Goal: Task Accomplishment & Management: Complete application form

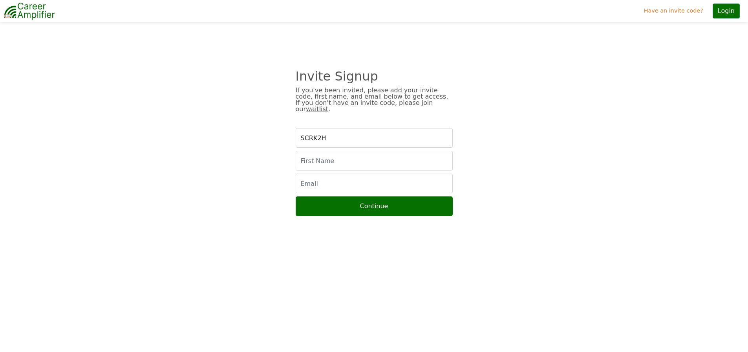
click at [350, 165] on div "SCRK2H Continue" at bounding box center [374, 172] width 367 height 88
click at [323, 151] on input "text" at bounding box center [374, 161] width 157 height 20
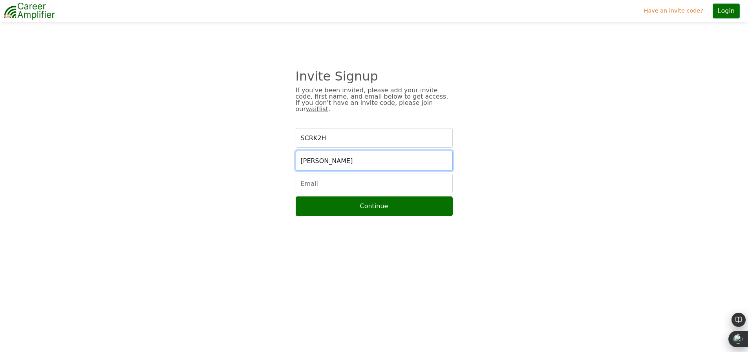
type input "fran"
click at [327, 180] on input "email" at bounding box center [374, 184] width 157 height 20
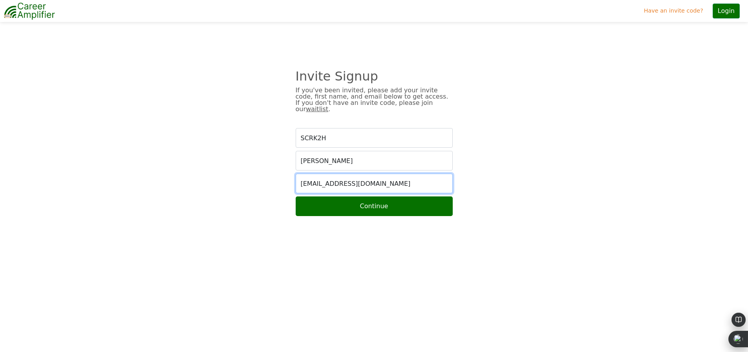
type input "mssoftwaretechie@gmail.com"
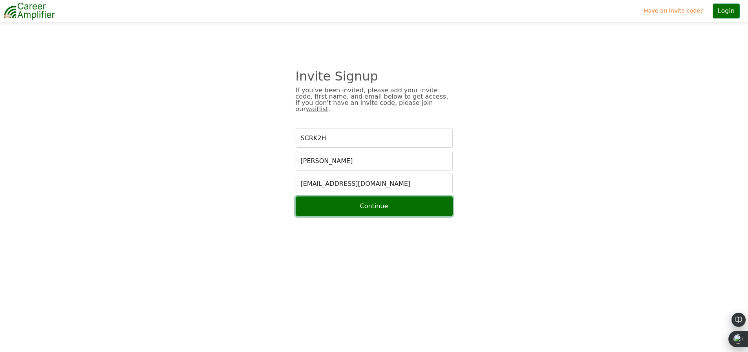
click at [336, 199] on button "Continue" at bounding box center [374, 206] width 157 height 20
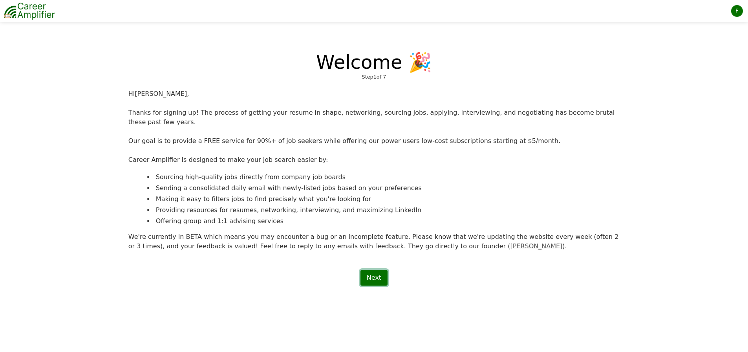
click at [371, 273] on link "Next" at bounding box center [374, 278] width 27 height 16
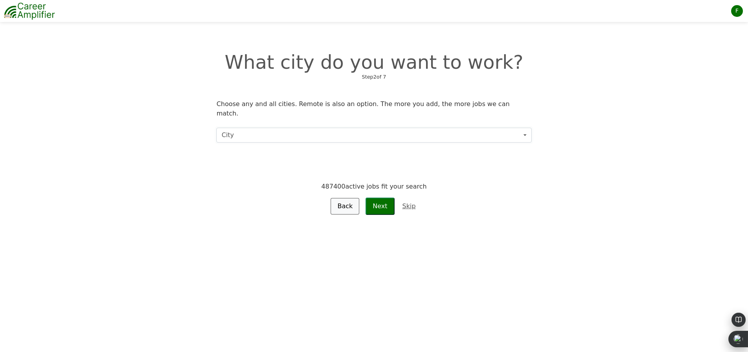
click at [273, 128] on button "City" at bounding box center [373, 135] width 315 height 15
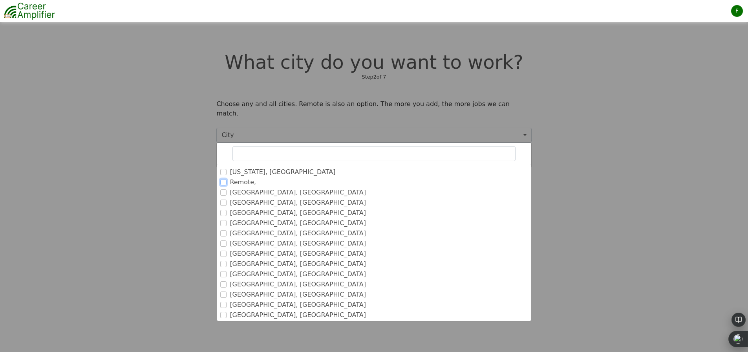
click at [221, 179] on input "Remote," at bounding box center [223, 182] width 6 height 6
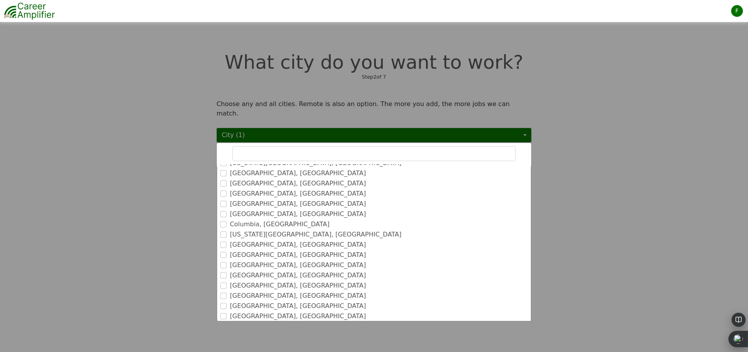
scroll to position [384, 0]
click at [224, 204] on input "Columbia, SC" at bounding box center [223, 207] width 6 height 6
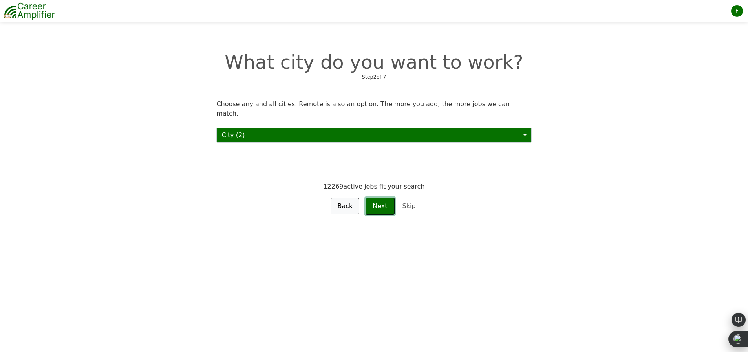
click at [385, 203] on button "Next" at bounding box center [380, 206] width 29 height 17
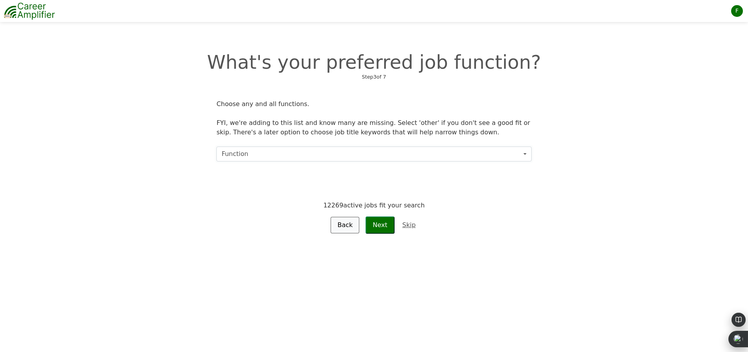
click at [396, 152] on button "Function" at bounding box center [373, 154] width 315 height 15
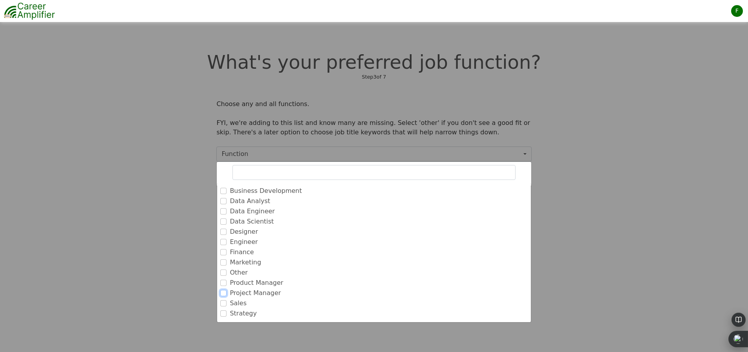
click at [224, 295] on input "Project Manager" at bounding box center [223, 293] width 6 height 6
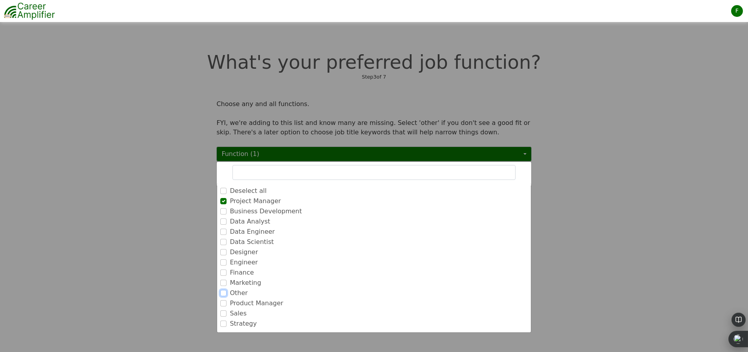
click at [225, 293] on input "Other" at bounding box center [223, 293] width 6 height 6
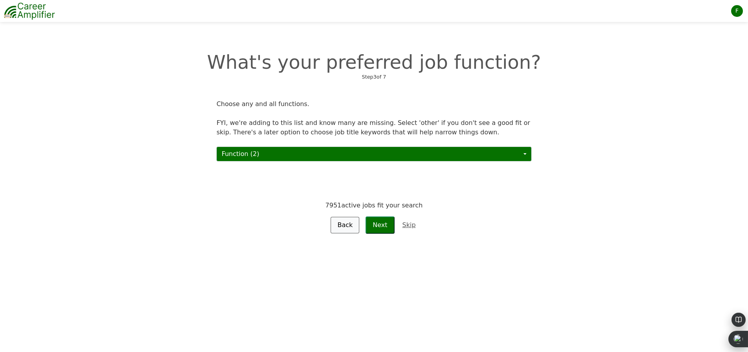
click at [384, 236] on div "What's your preferred job function? Step 3 of 7 Choose any and all functions. F…" at bounding box center [374, 133] width 752 height 216
click at [381, 229] on button "Next" at bounding box center [380, 224] width 29 height 17
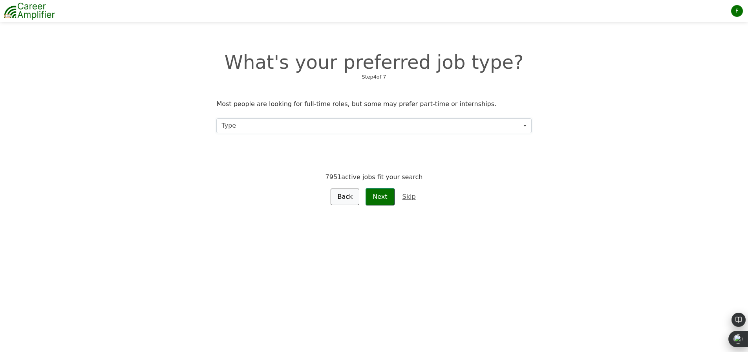
click at [262, 125] on button "Type" at bounding box center [373, 125] width 315 height 15
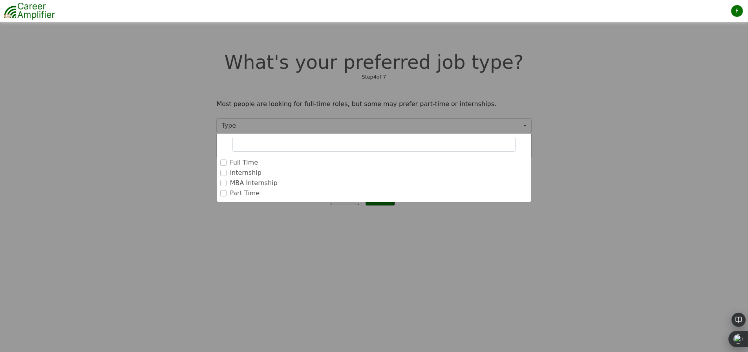
click at [228, 162] on div "Full Time" at bounding box center [373, 162] width 307 height 9
click at [223, 162] on input "Full Time" at bounding box center [223, 163] width 6 height 6
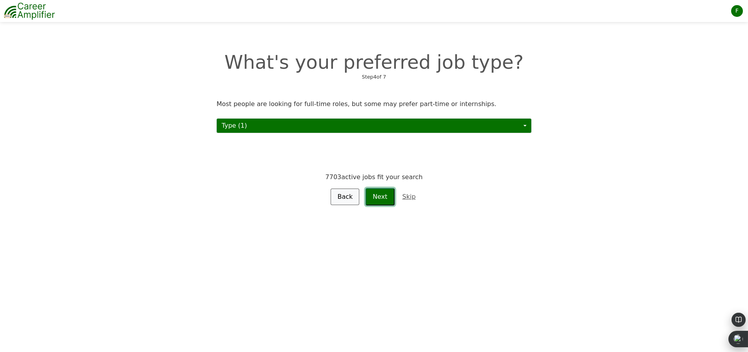
click at [379, 201] on button "Next" at bounding box center [380, 196] width 29 height 17
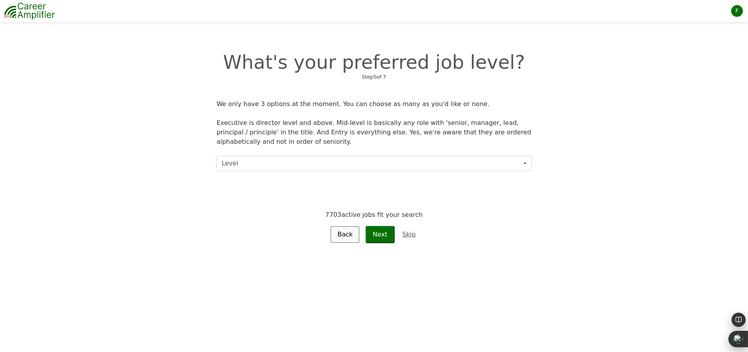
click at [311, 164] on button "Level" at bounding box center [373, 163] width 315 height 15
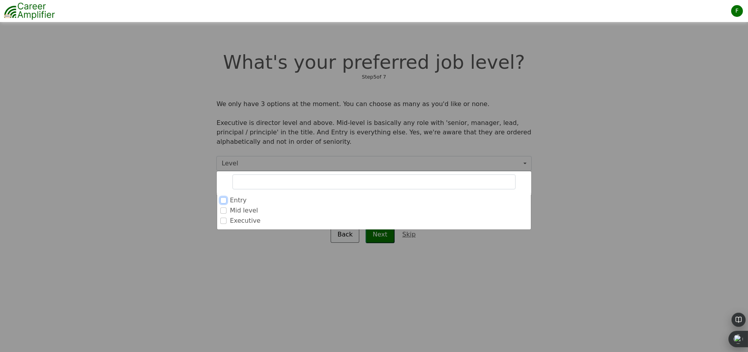
click at [221, 201] on input "Entry" at bounding box center [223, 200] width 6 height 6
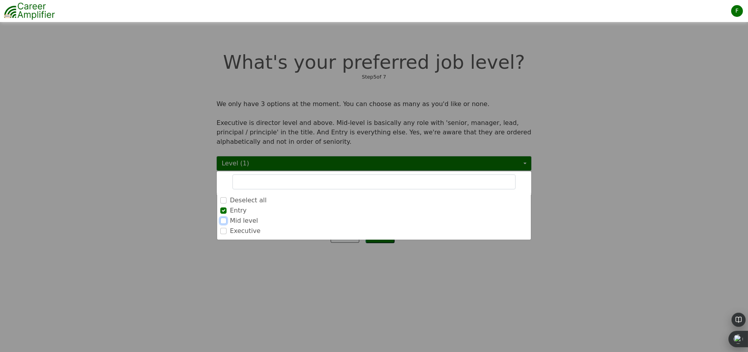
click at [224, 221] on input "Mid level" at bounding box center [223, 221] width 6 height 6
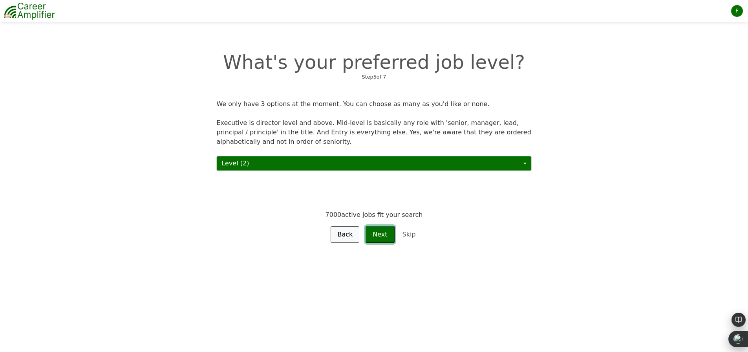
click at [385, 235] on button "Next" at bounding box center [380, 234] width 29 height 17
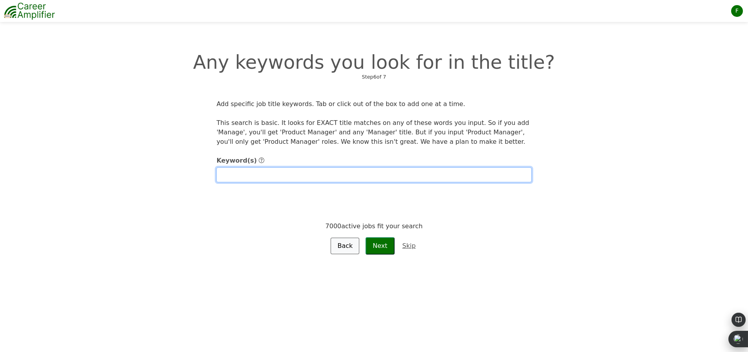
click at [267, 178] on input "text" at bounding box center [373, 174] width 315 height 15
type input "Project Manager, Associate Project Manager, Business Analyst"
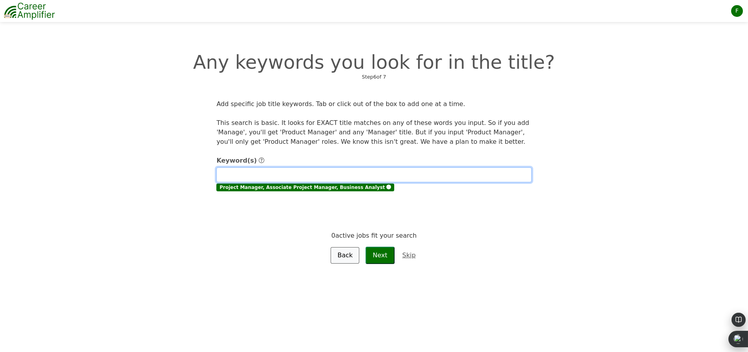
paste input "Engagement Manager"
type input "Engagement Manager"
drag, startPoint x: 293, startPoint y: 174, endPoint x: 210, endPoint y: 178, distance: 83.4
click at [210, 178] on div "Keyword(s) Engagement Manager Project Manager, Associate Project Manager, Busin…" at bounding box center [374, 207] width 334 height 114
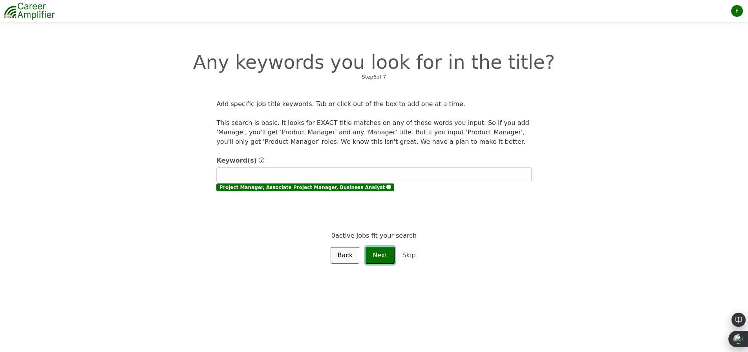
click at [380, 253] on button "Next" at bounding box center [380, 255] width 29 height 17
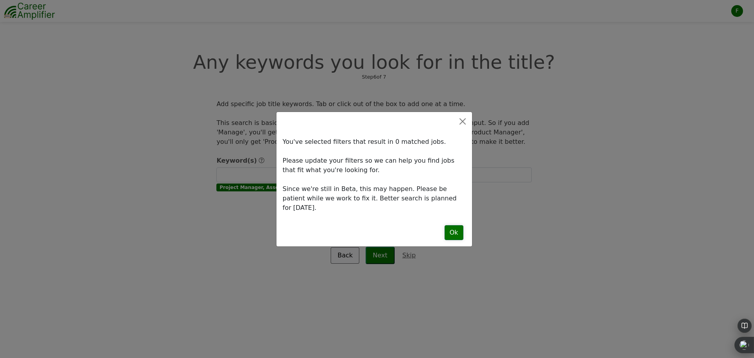
click at [453, 225] on button "Ok" at bounding box center [454, 232] width 19 height 15
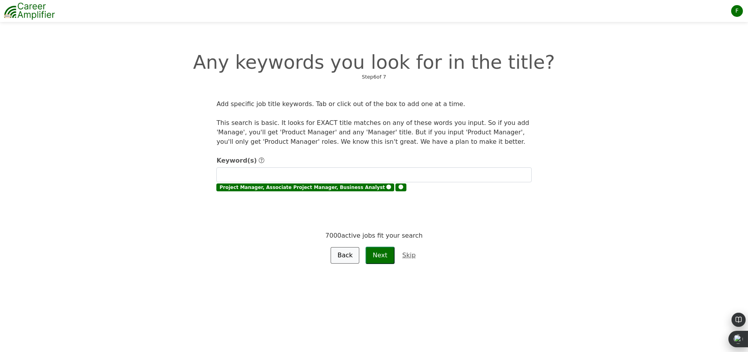
click at [396, 189] on span "🅧" at bounding box center [401, 187] width 11 height 8
click at [387, 186] on span "🅧" at bounding box center [389, 188] width 5 height 6
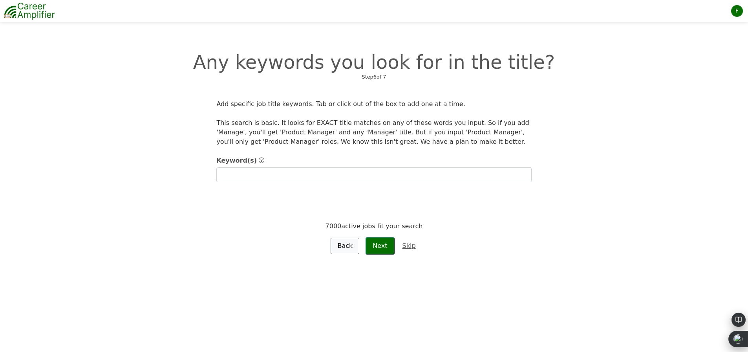
click at [408, 246] on link "Skip" at bounding box center [409, 245] width 23 height 9
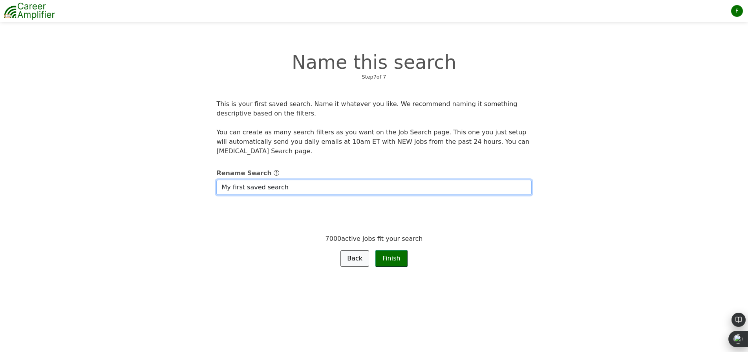
click at [282, 190] on input "My first saved search" at bounding box center [373, 187] width 315 height 15
drag, startPoint x: 284, startPoint y: 190, endPoint x: 202, endPoint y: 189, distance: 81.7
click at [202, 189] on div "This is your first saved search. Name it whatever you like. We recommend naming…" at bounding box center [374, 183] width 501 height 168
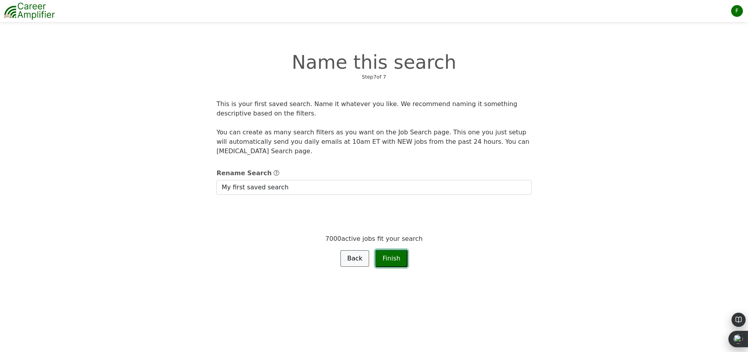
click at [394, 260] on button "Finish" at bounding box center [392, 258] width 32 height 17
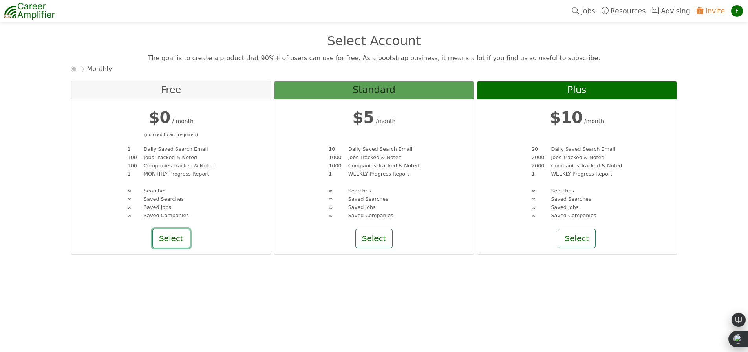
click at [170, 239] on button "Select" at bounding box center [171, 238] width 38 height 19
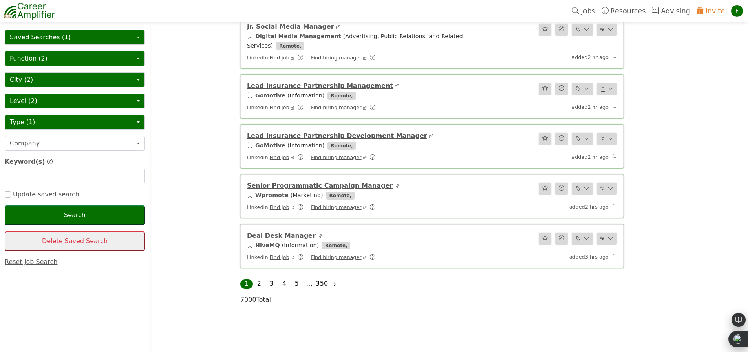
scroll to position [838, 0]
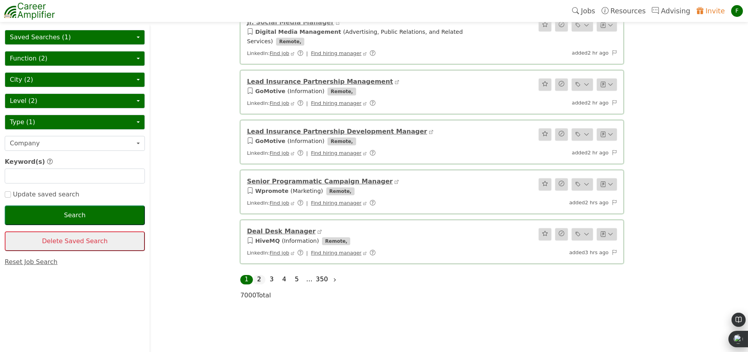
click at [260, 275] on link "2" at bounding box center [259, 278] width 4 height 7
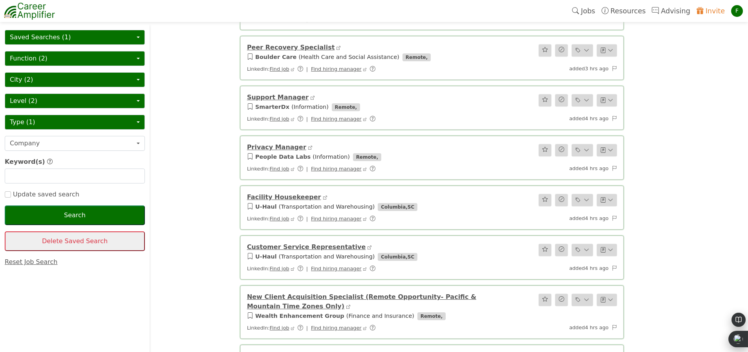
scroll to position [218, 0]
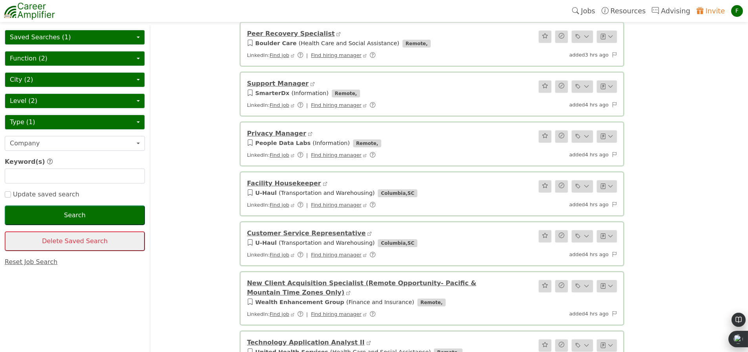
click at [275, 134] on link "Privacy Manager" at bounding box center [276, 133] width 59 height 7
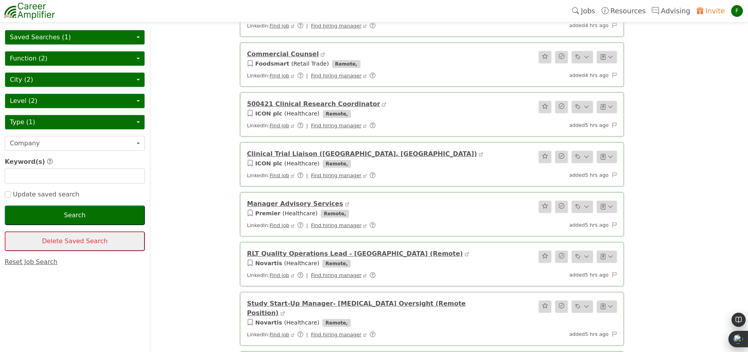
scroll to position [855, 0]
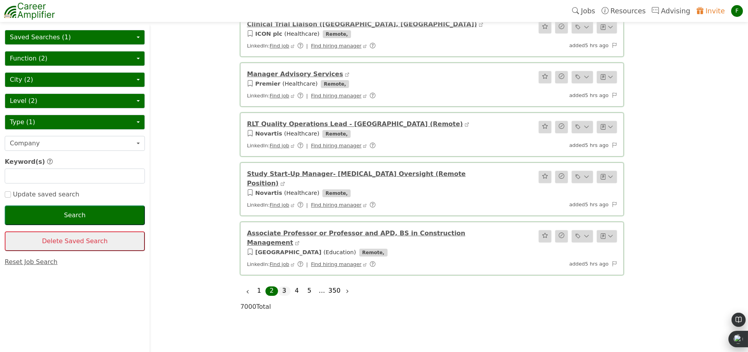
click at [286, 287] on link "3" at bounding box center [284, 290] width 4 height 7
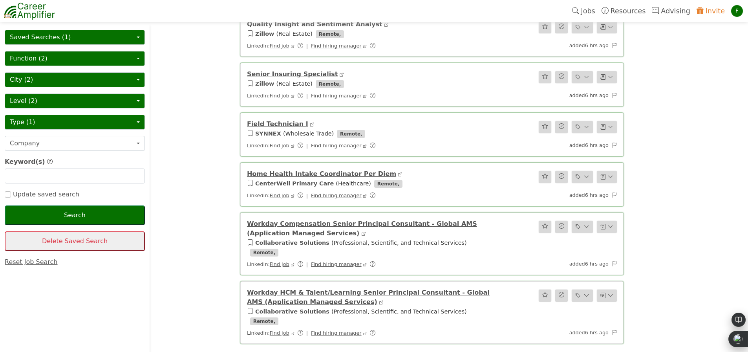
scroll to position [901, 0]
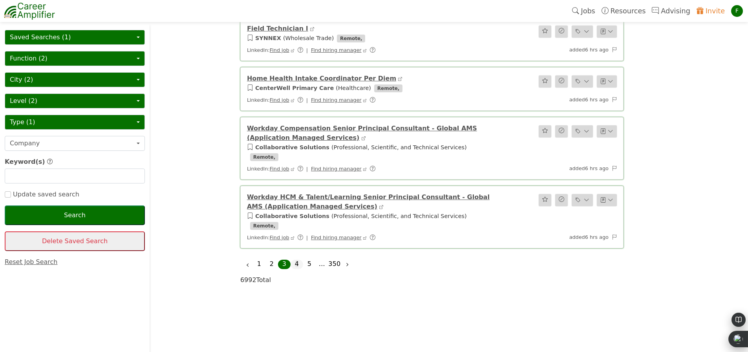
click at [298, 260] on link "4" at bounding box center [297, 263] width 4 height 7
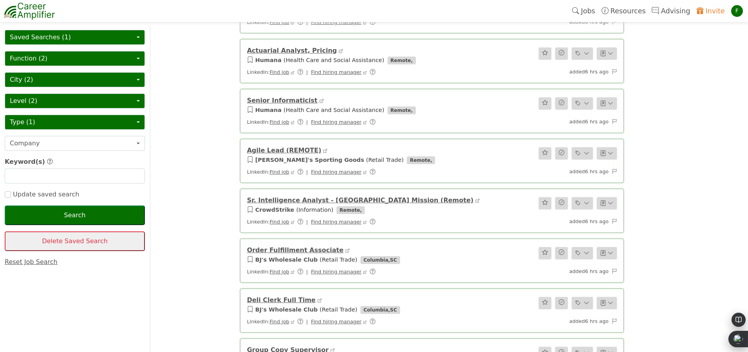
scroll to position [422, 0]
click at [284, 195] on link "Sr. Intelligence Analyst - Russia Mission (Remote)" at bounding box center [360, 198] width 227 height 7
click at [273, 145] on link "Agile Lead (REMOTE)" at bounding box center [284, 148] width 74 height 7
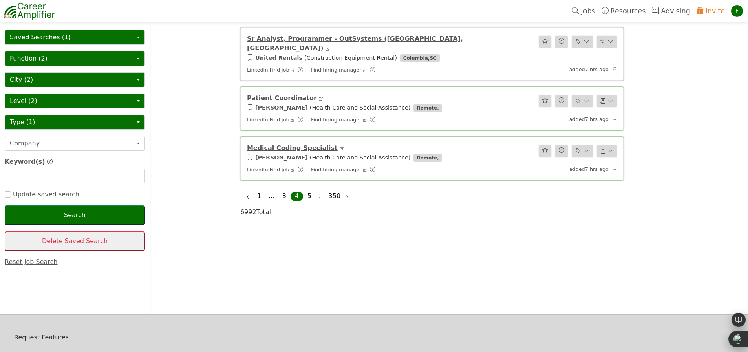
scroll to position [981, 0]
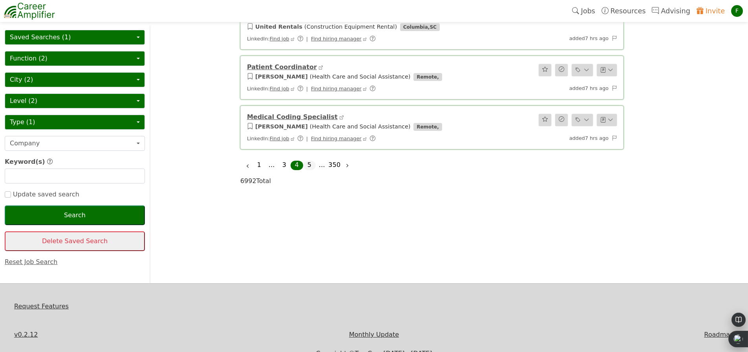
click at [307, 161] on li "5" at bounding box center [309, 165] width 13 height 9
click at [133, 78] on button "City (2)" at bounding box center [75, 79] width 140 height 15
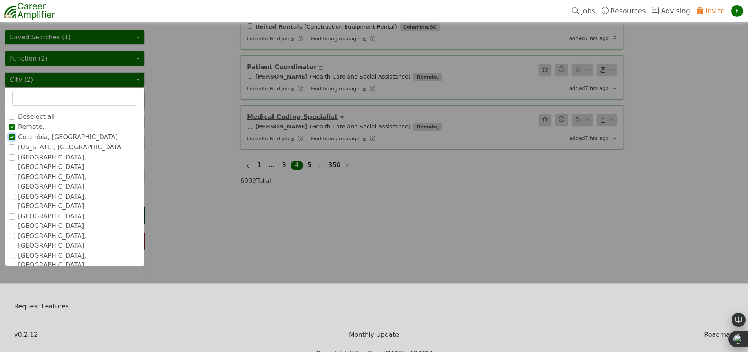
click at [11, 136] on input "Columbia, [GEOGRAPHIC_DATA]" at bounding box center [12, 137] width 6 height 6
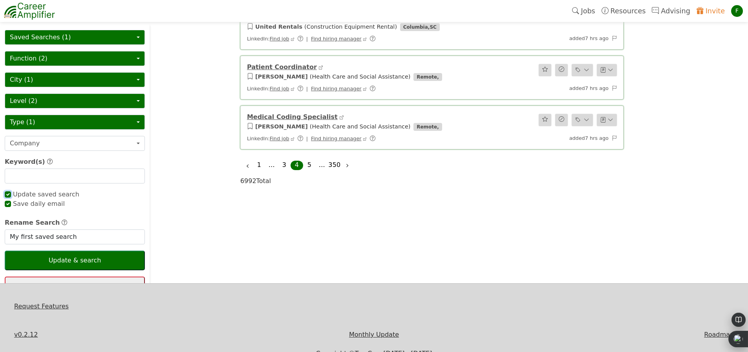
click at [7, 197] on input "checkbox" at bounding box center [8, 194] width 6 height 6
checkbox input "true"
click at [78, 261] on button "Update & search" at bounding box center [75, 261] width 140 height 20
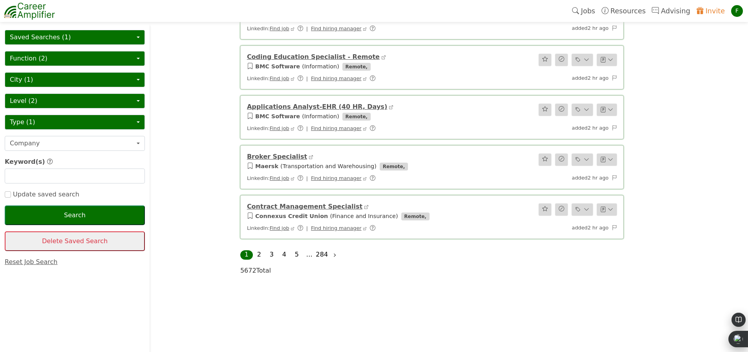
scroll to position [855, 0]
click at [290, 208] on link "Contract Management Specialist" at bounding box center [305, 204] width 116 height 7
